Goal: Transaction & Acquisition: Purchase product/service

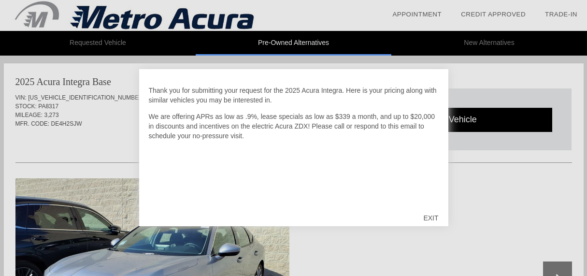
scroll to position [3, 0]
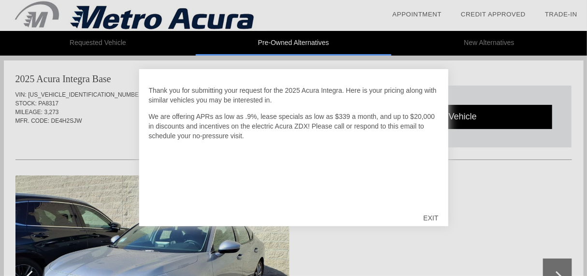
click at [436, 217] on div "EXIT" at bounding box center [431, 218] width 34 height 29
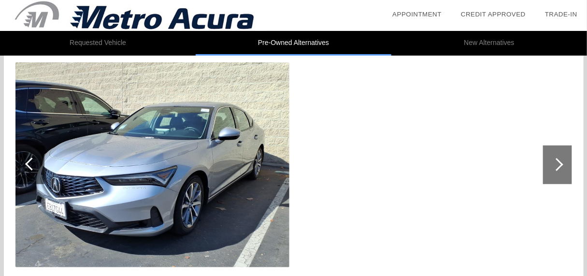
scroll to position [100, 0]
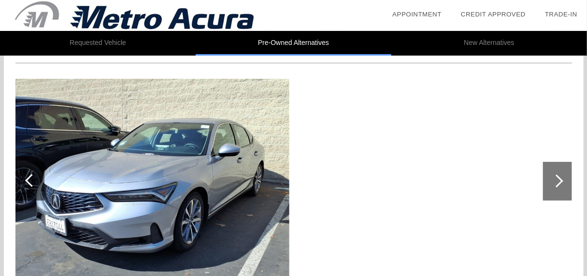
click at [555, 174] on div at bounding box center [557, 181] width 29 height 39
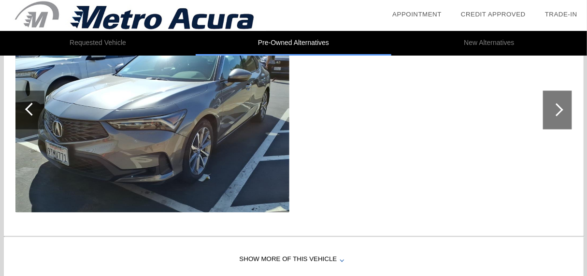
scroll to position [580, 0]
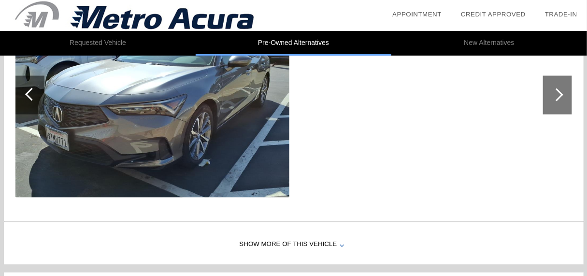
click at [558, 97] on div at bounding box center [557, 94] width 13 height 13
click at [326, 239] on div "Show More of this Vehicle" at bounding box center [294, 245] width 580 height 39
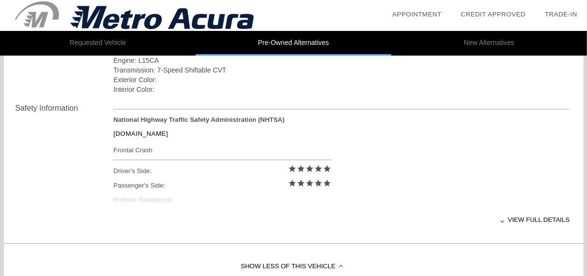
scroll to position [774, 0]
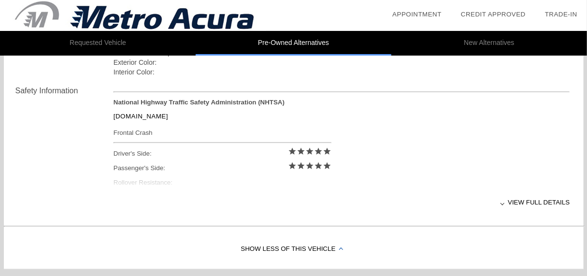
click at [536, 200] on div "View full details" at bounding box center [342, 203] width 457 height 24
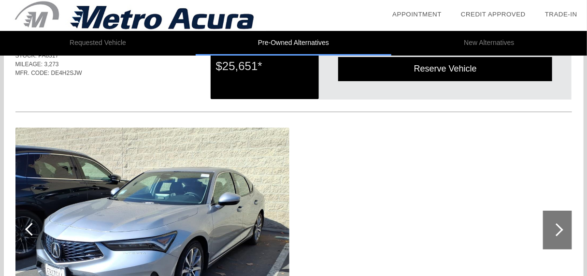
scroll to position [0, 0]
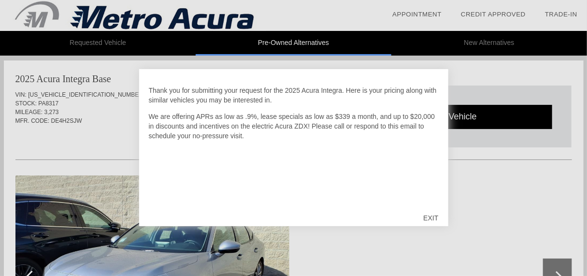
scroll to position [3, 0]
click at [432, 217] on div "EXIT" at bounding box center [431, 218] width 34 height 29
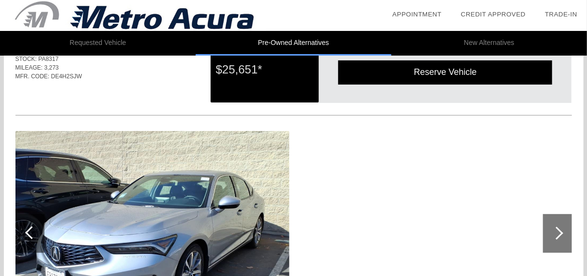
scroll to position [193, 0]
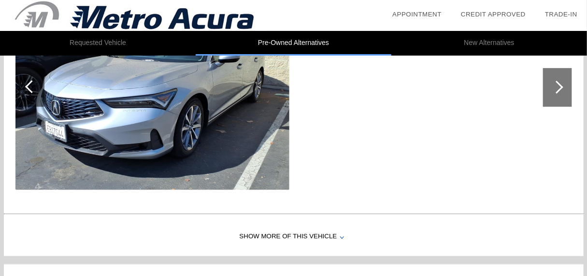
click at [327, 233] on div "Show More of this Vehicle" at bounding box center [294, 237] width 580 height 39
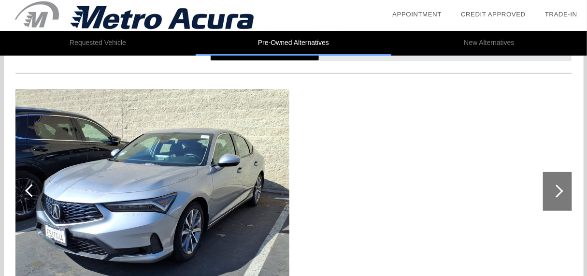
scroll to position [0, 0]
